Goal: Navigation & Orientation: Find specific page/section

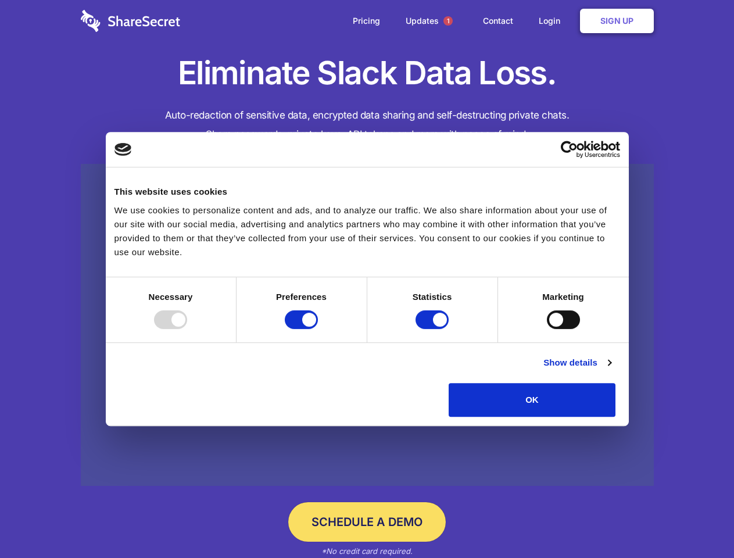
click at [187, 329] on div at bounding box center [170, 319] width 33 height 19
click at [318, 329] on input "Preferences" at bounding box center [301, 319] width 33 height 19
checkbox input "false"
click at [433, 329] on input "Statistics" at bounding box center [431, 319] width 33 height 19
checkbox input "false"
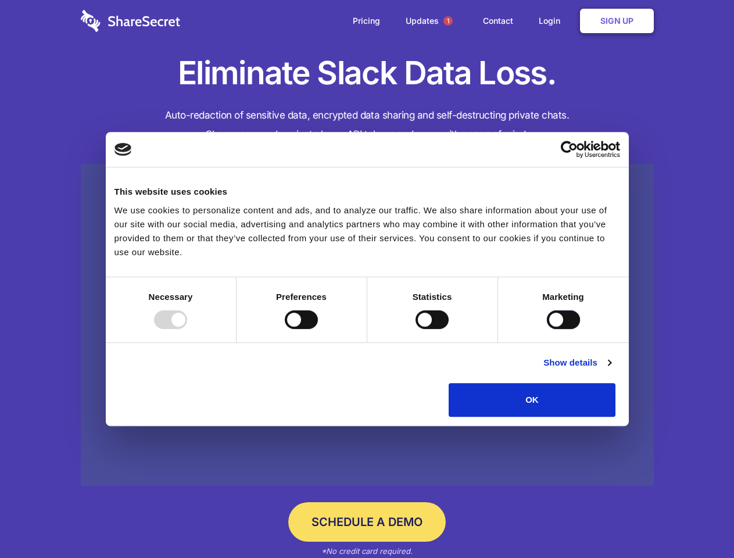
click at [547, 329] on input "Marketing" at bounding box center [563, 319] width 33 height 19
checkbox input "true"
click at [611, 370] on link "Show details" at bounding box center [576, 363] width 67 height 14
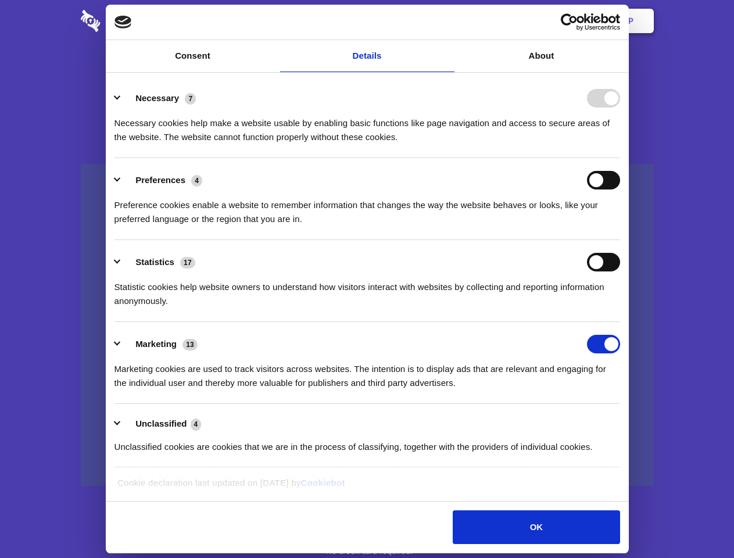
click at [620, 158] on li "Necessary 7 Necessary cookies help make a website usable by enabling basic func…" at bounding box center [367, 117] width 506 height 82
click at [447, 21] on span "1" at bounding box center [447, 20] width 9 height 9
